Goal: Task Accomplishment & Management: Use online tool/utility

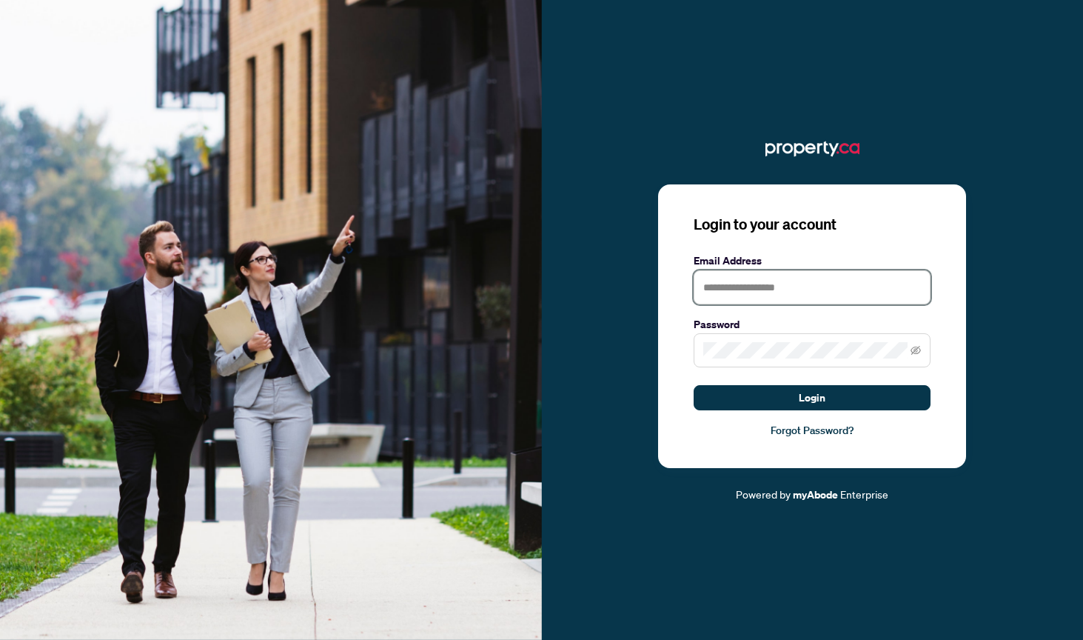
click at [764, 288] on input "text" at bounding box center [812, 287] width 237 height 34
type input "**********"
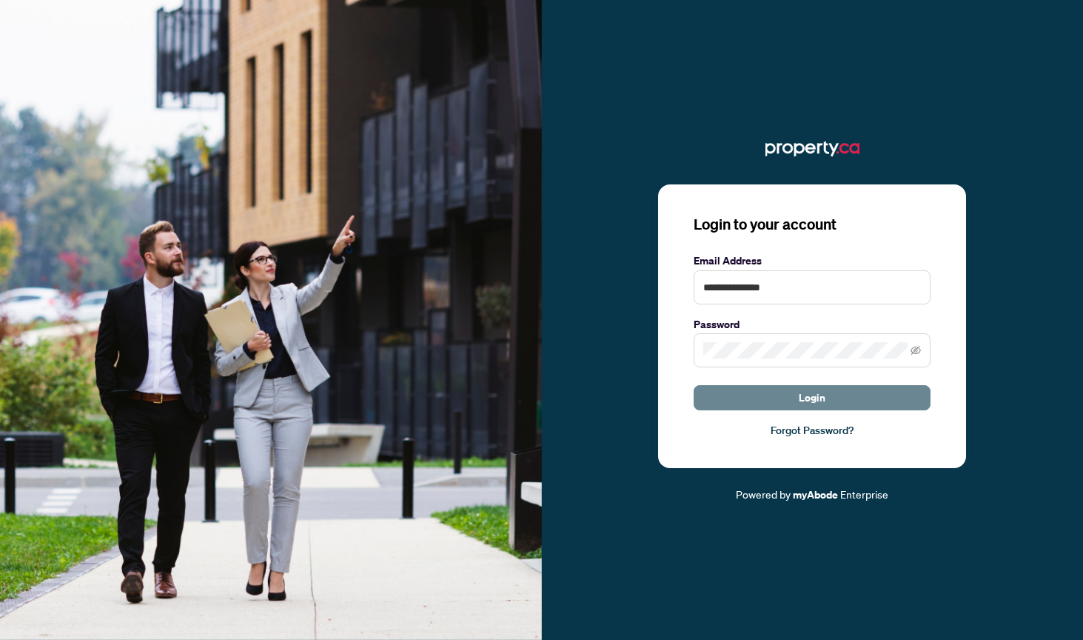
click at [792, 407] on button "Login" at bounding box center [812, 397] width 237 height 25
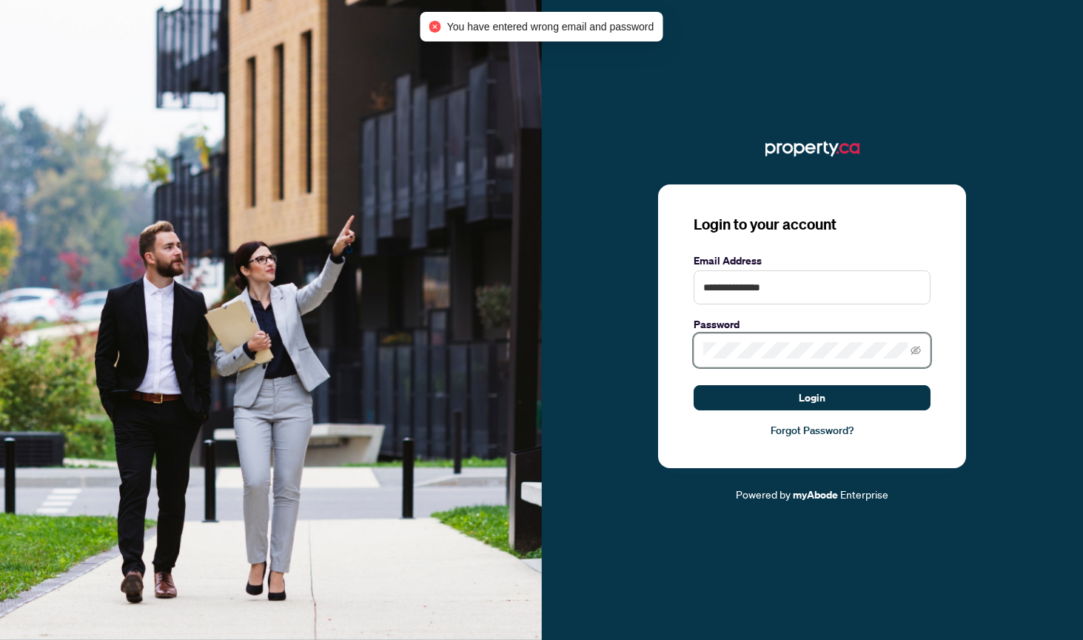
click at [614, 352] on div "**********" at bounding box center [813, 320] width 542 height 366
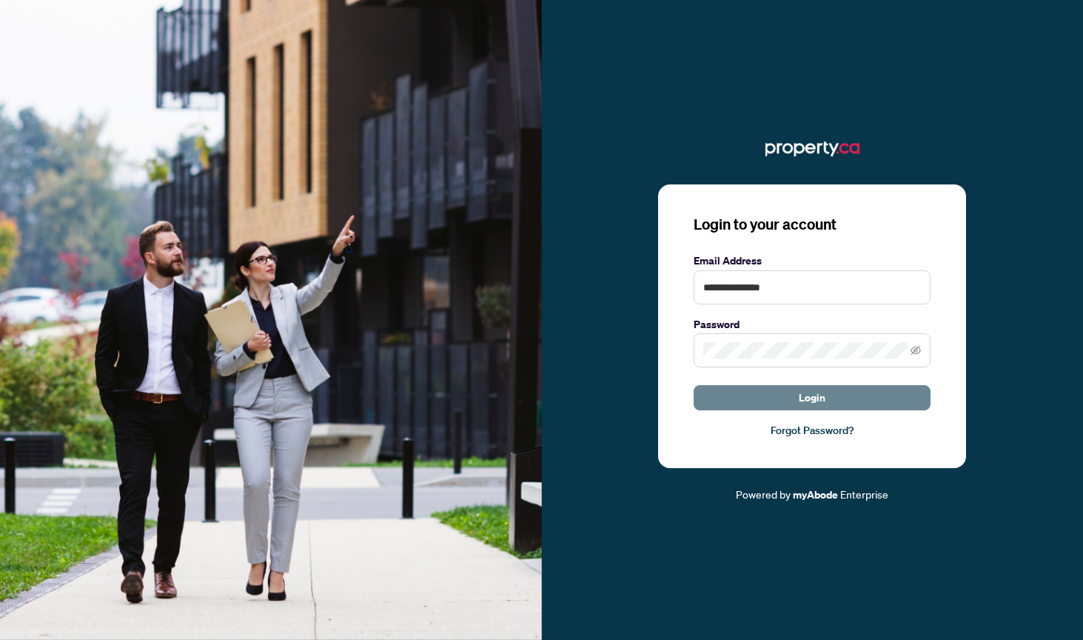
click at [818, 408] on span "Login" at bounding box center [812, 398] width 27 height 24
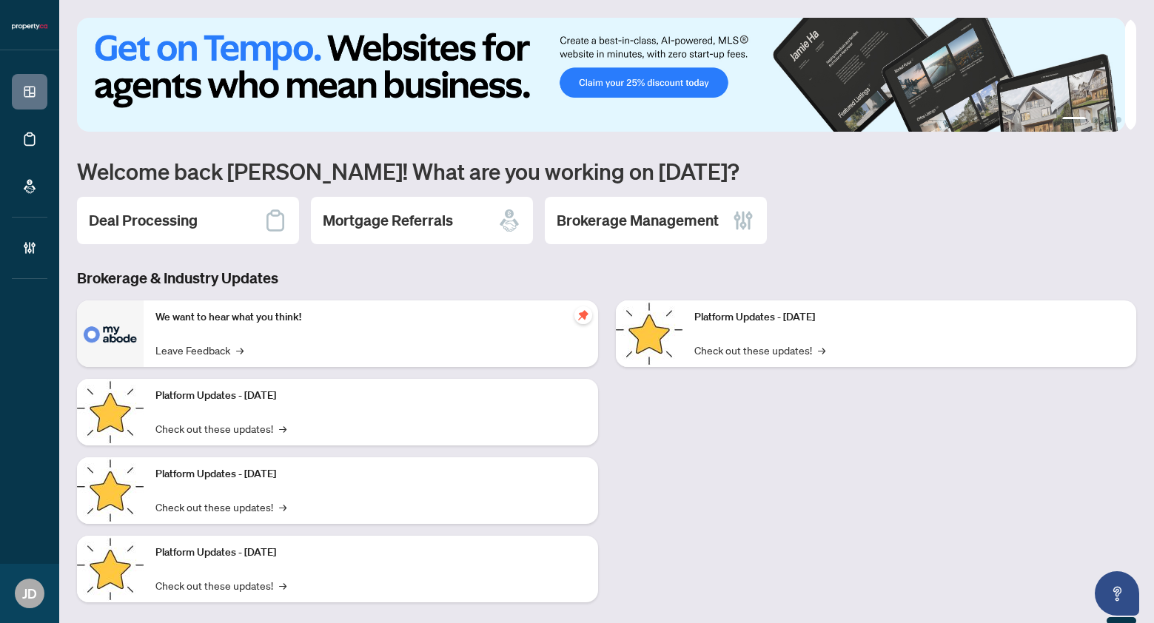
click at [811, 187] on div "1 2 3 4 Welcome back [PERSON_NAME]! What are you working on [DATE]? Deal Proces…" at bounding box center [606, 321] width 1059 height 607
click at [198, 232] on div "Deal Processing" at bounding box center [188, 220] width 222 height 47
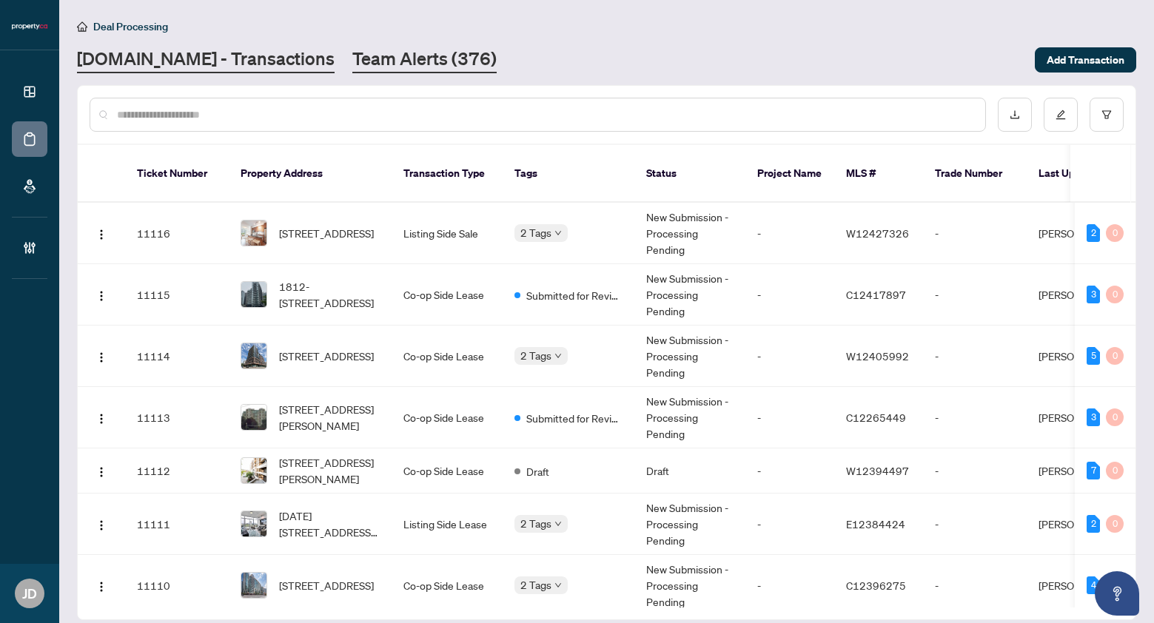
click at [357, 57] on link "Team Alerts (376)" at bounding box center [424, 60] width 144 height 27
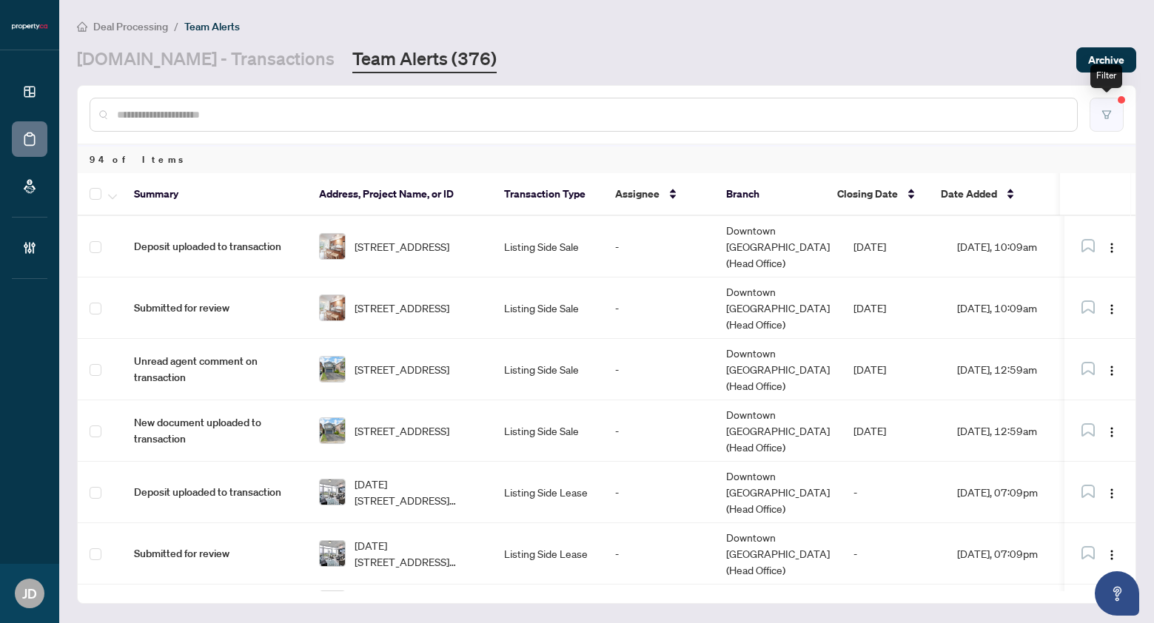
click at [1111, 114] on icon "filter" at bounding box center [1107, 115] width 10 height 10
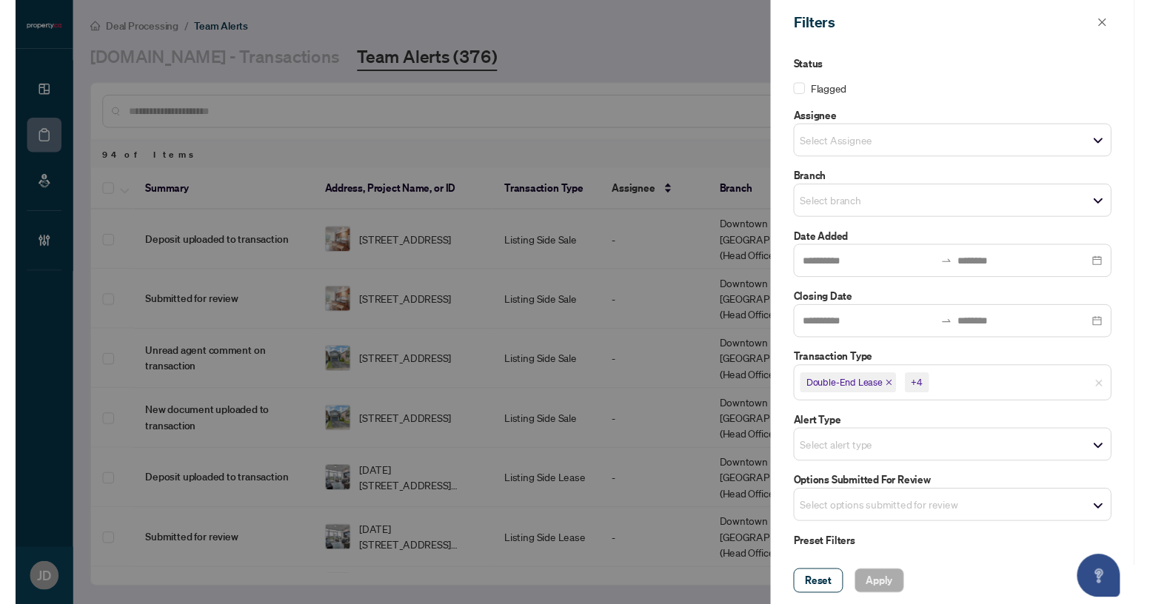
scroll to position [28, 0]
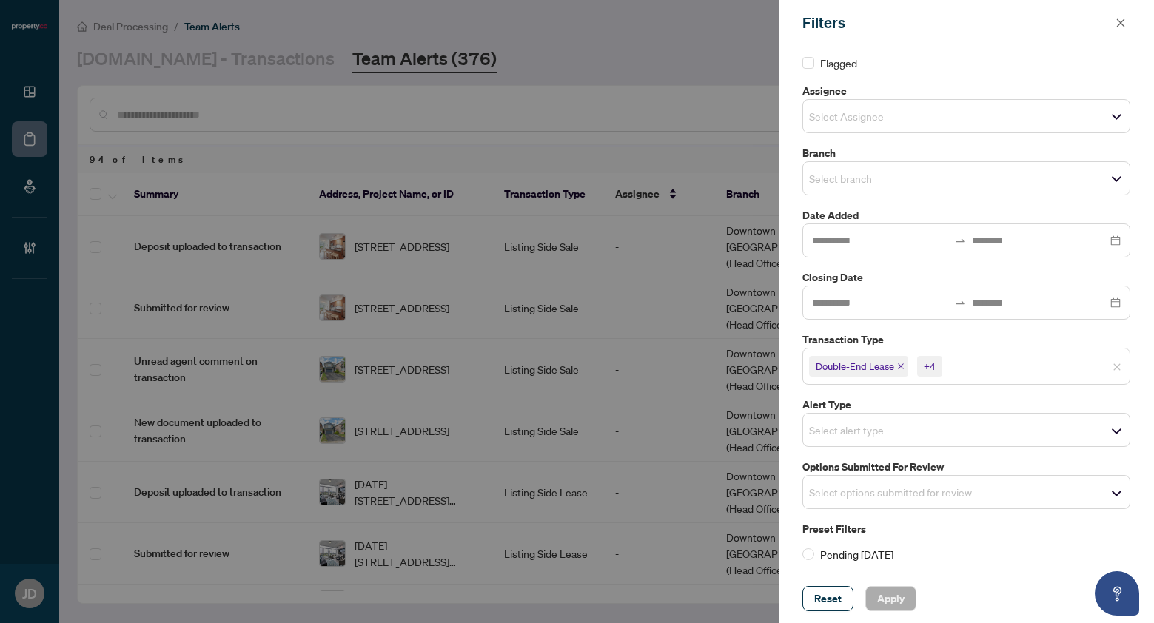
click at [669, 135] on div at bounding box center [577, 311] width 1154 height 623
click at [1125, 26] on icon "close" at bounding box center [1121, 23] width 10 height 10
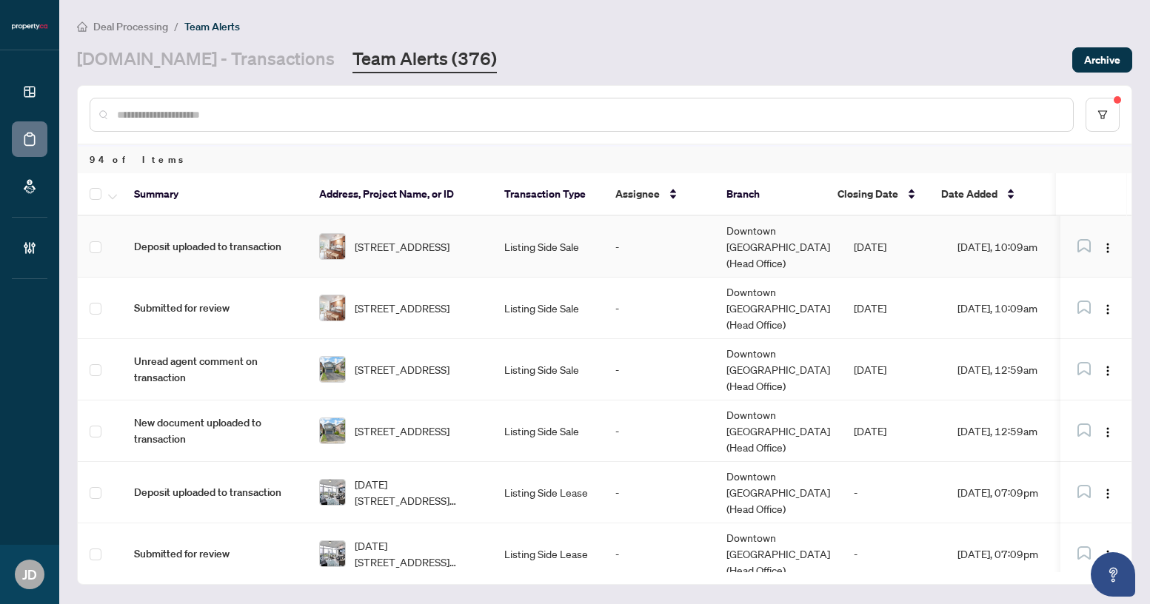
scroll to position [1, 0]
click at [435, 238] on span "[STREET_ADDRESS]" at bounding box center [402, 246] width 95 height 16
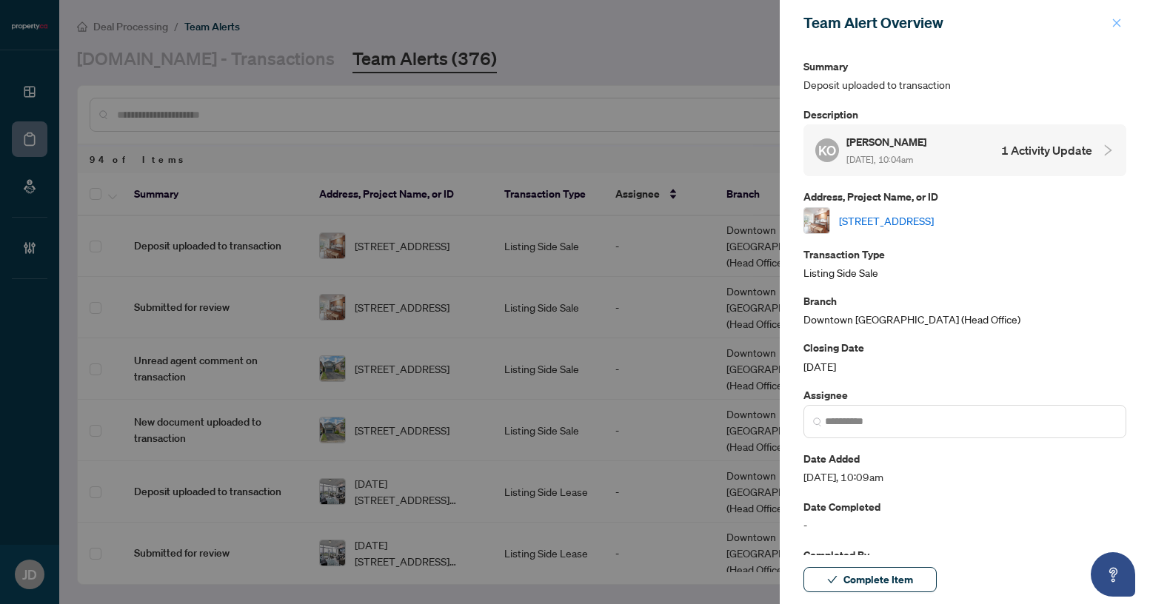
click at [1116, 24] on icon "close" at bounding box center [1117, 23] width 8 height 8
